Goal: Task Accomplishment & Management: Complete application form

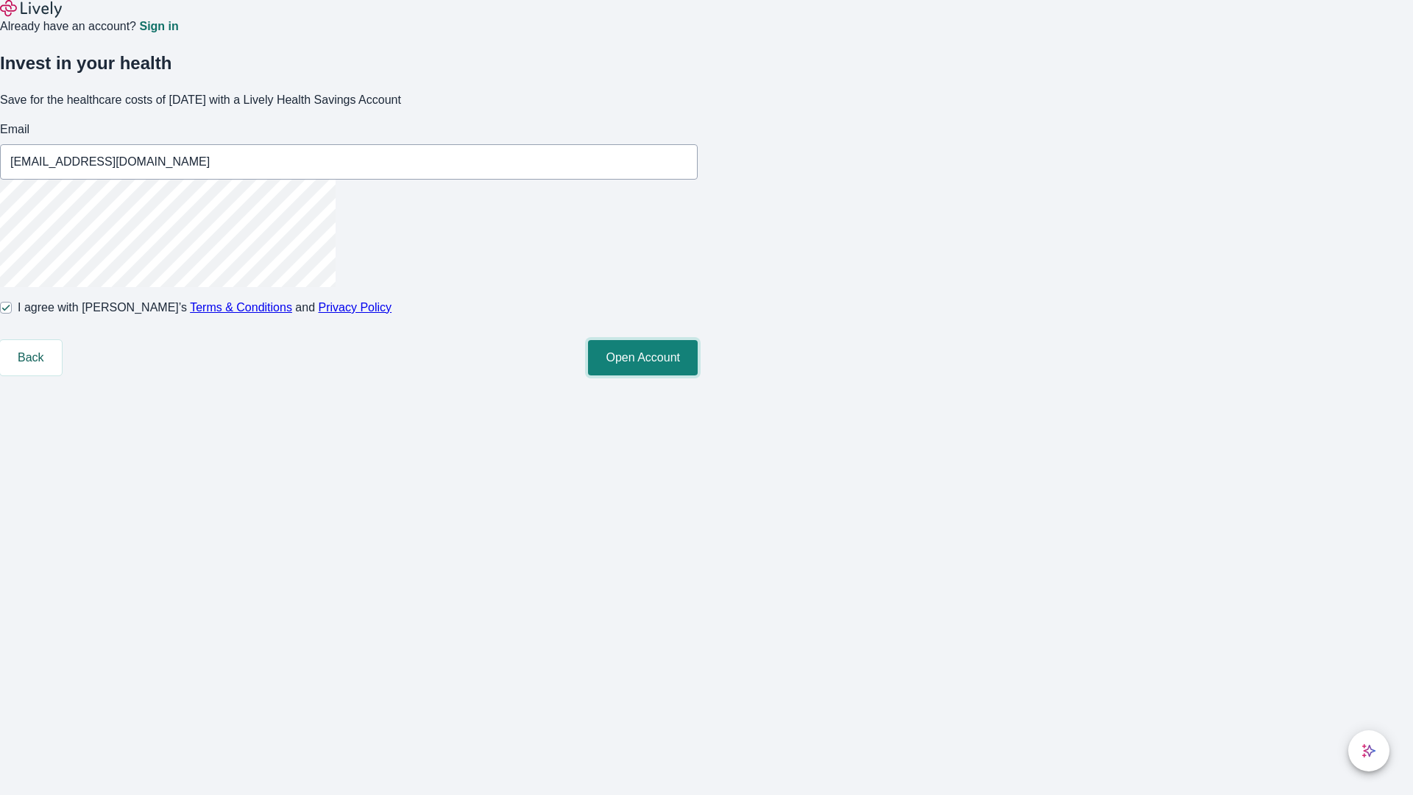
click at [698, 375] on button "Open Account" at bounding box center [643, 357] width 110 height 35
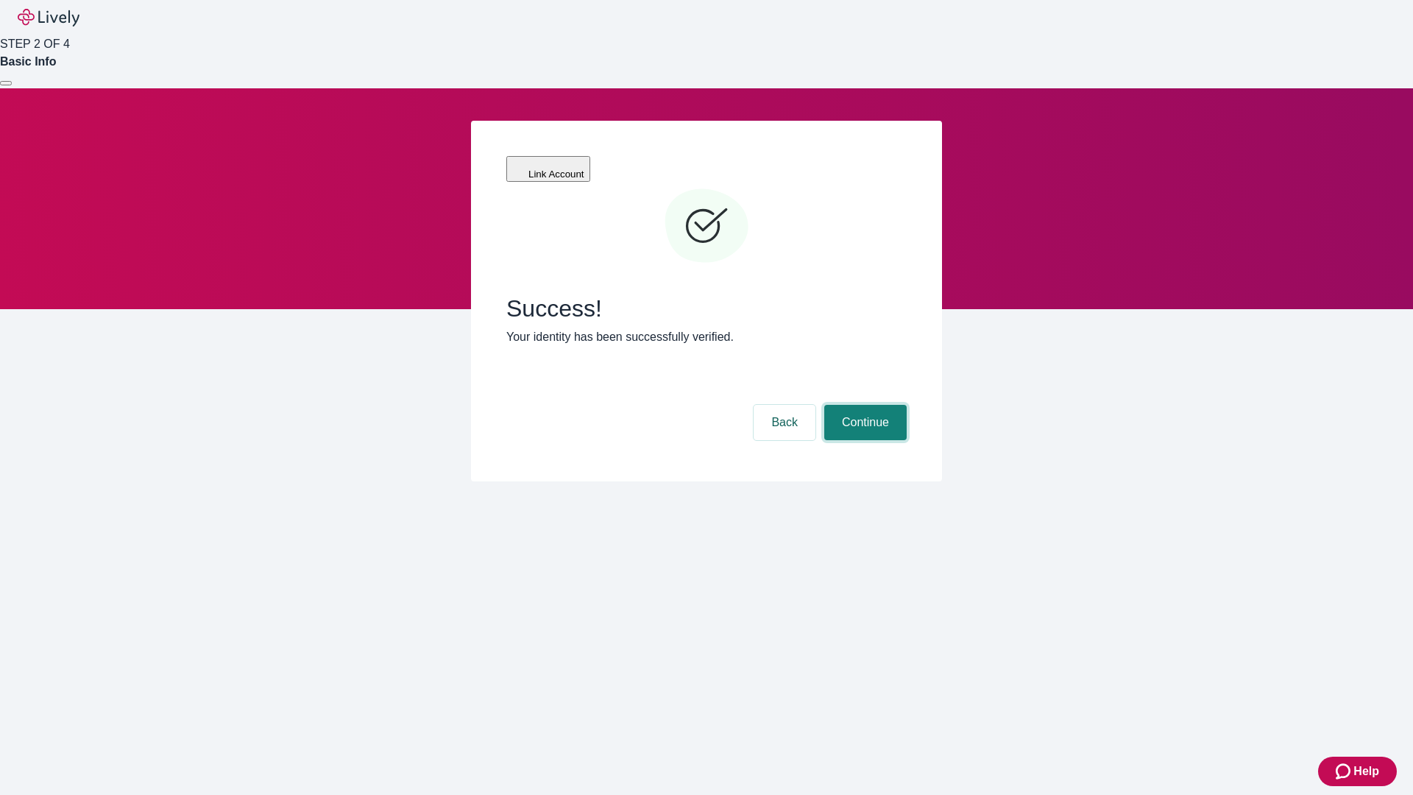
click at [863, 405] on button "Continue" at bounding box center [865, 422] width 82 height 35
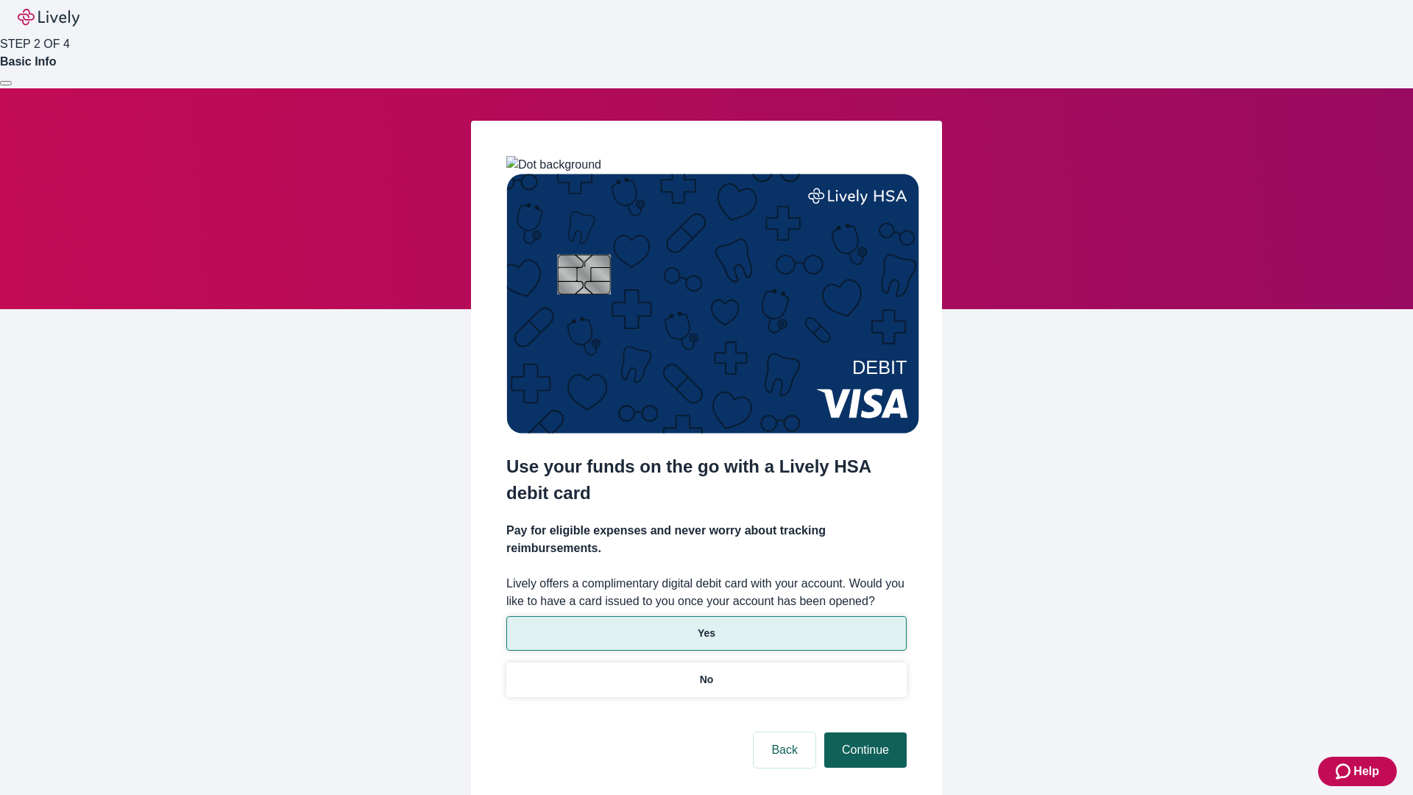
click at [706, 626] on p "Yes" at bounding box center [707, 633] width 18 height 15
click at [863, 732] on button "Continue" at bounding box center [865, 749] width 82 height 35
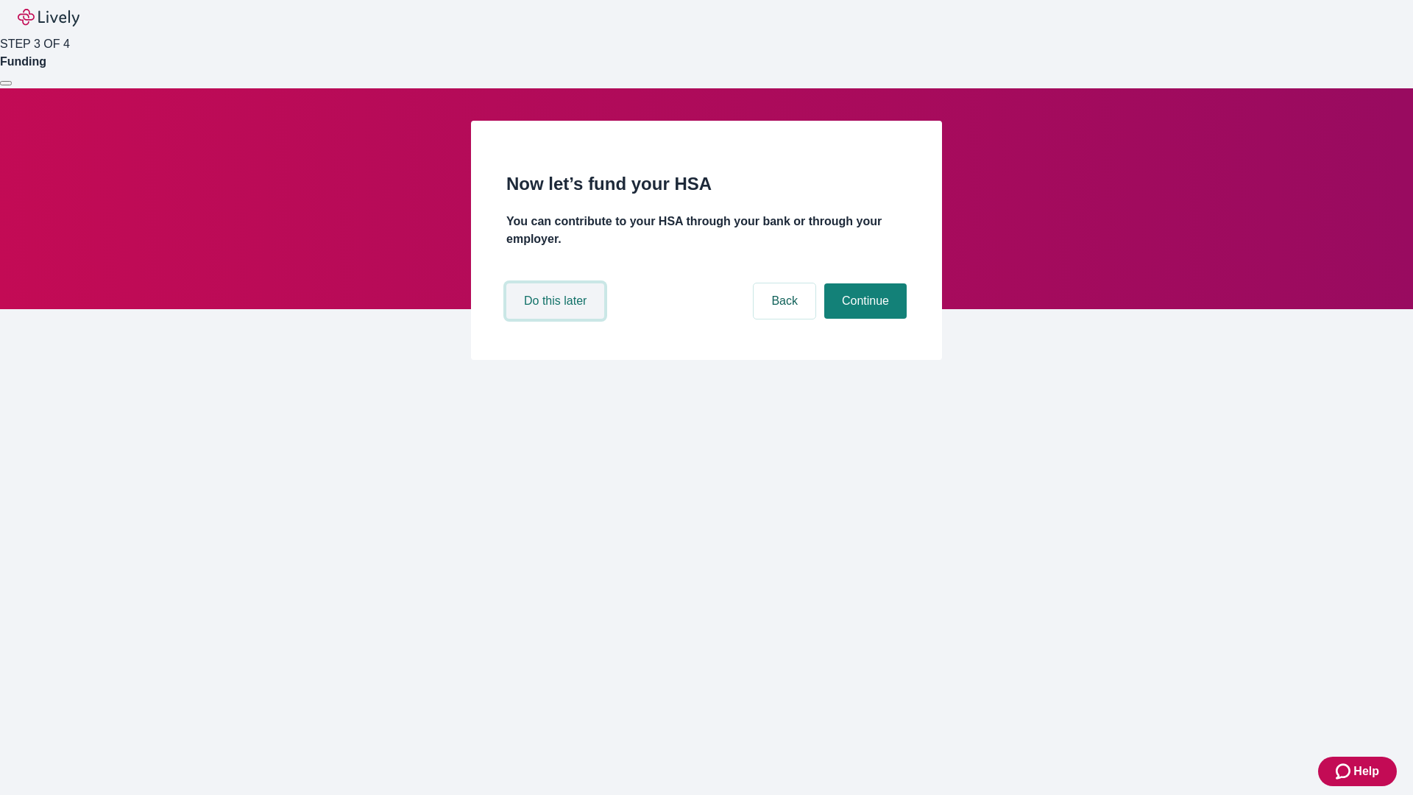
click at [557, 319] on button "Do this later" at bounding box center [555, 300] width 98 height 35
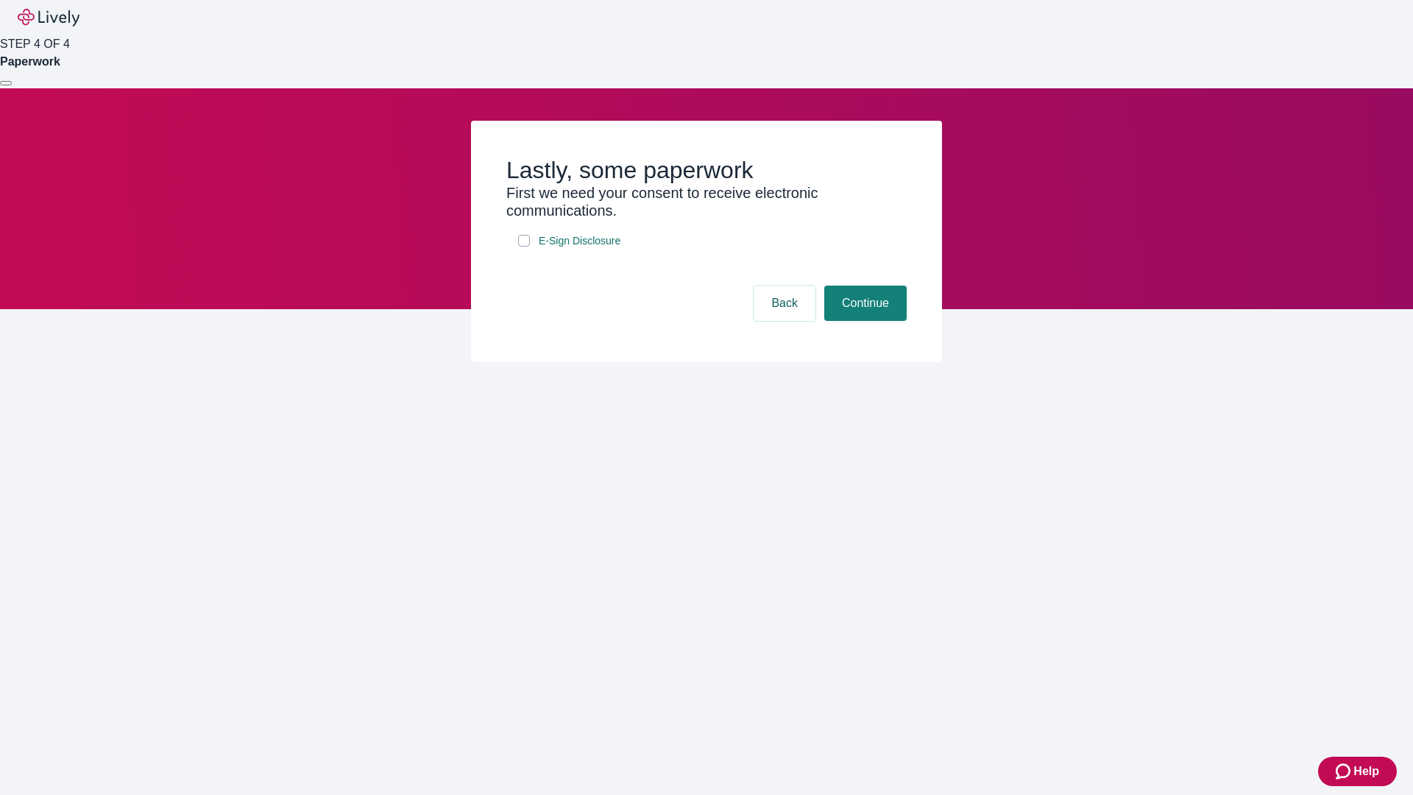
click at [524, 247] on input "E-Sign Disclosure" at bounding box center [524, 241] width 12 height 12
checkbox input "true"
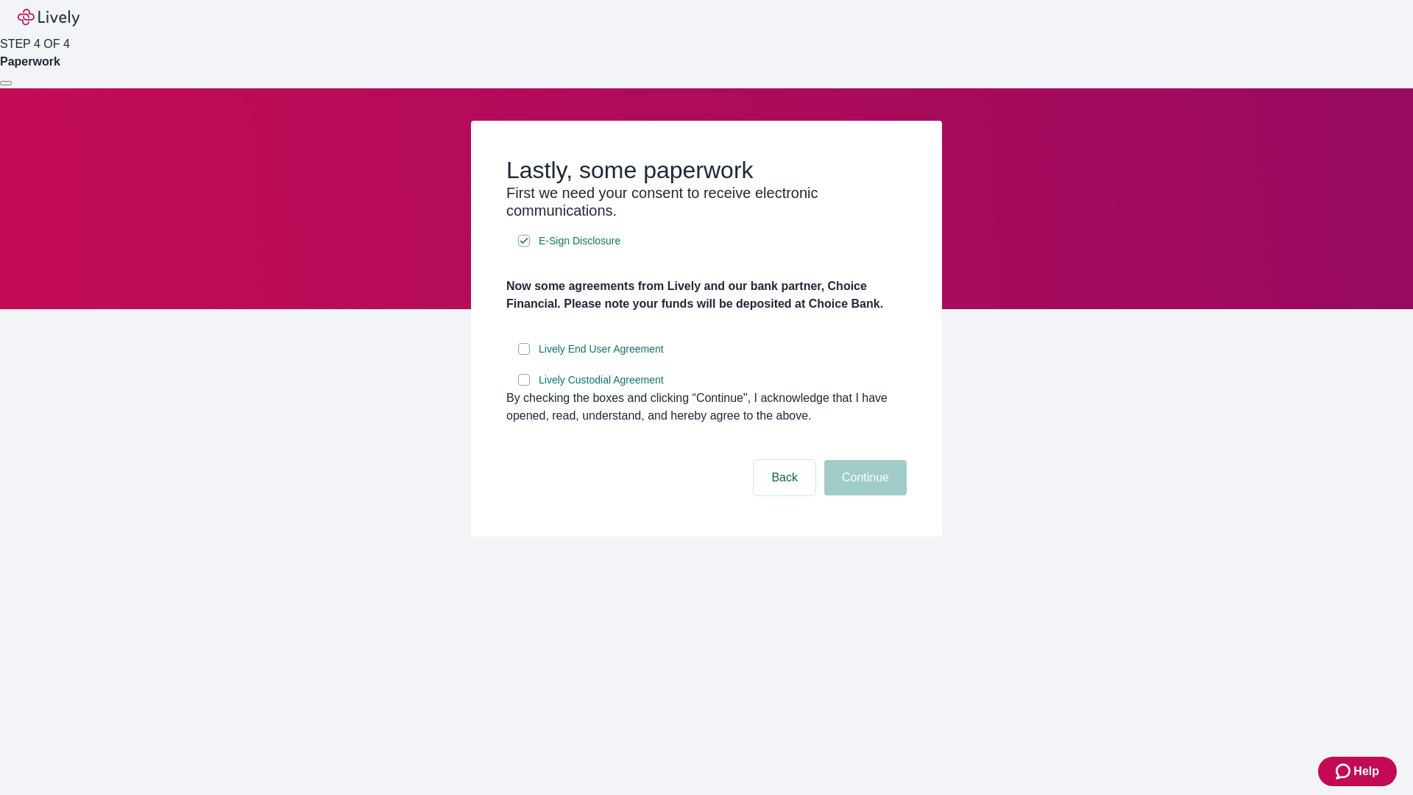
click at [524, 355] on input "Lively End User Agreement" at bounding box center [524, 349] width 12 height 12
checkbox input "true"
click at [524, 386] on input "Lively Custodial Agreement" at bounding box center [524, 380] width 12 height 12
checkbox input "true"
click at [863, 495] on button "Continue" at bounding box center [865, 477] width 82 height 35
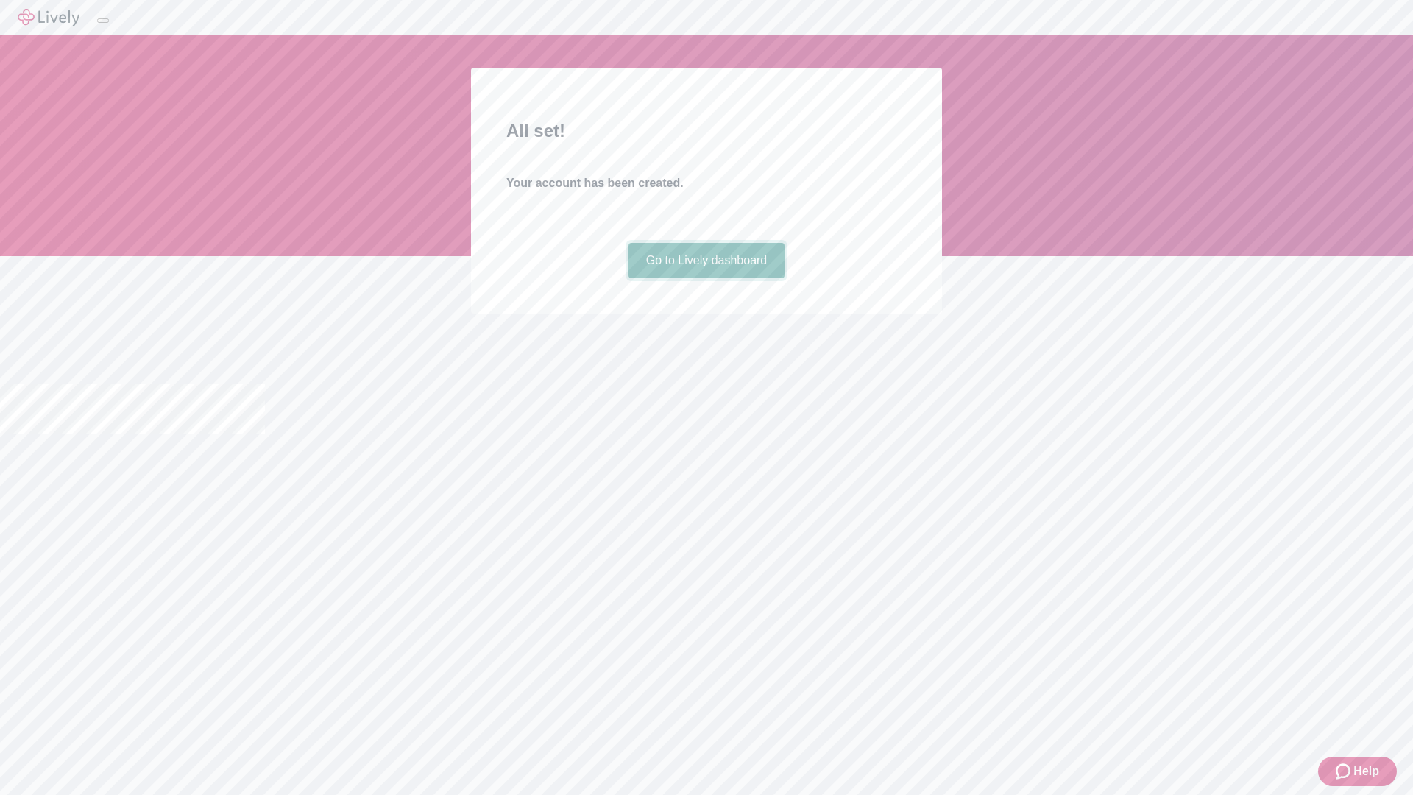
click at [706, 278] on link "Go to Lively dashboard" at bounding box center [707, 260] width 157 height 35
